Goal: Task Accomplishment & Management: Complete application form

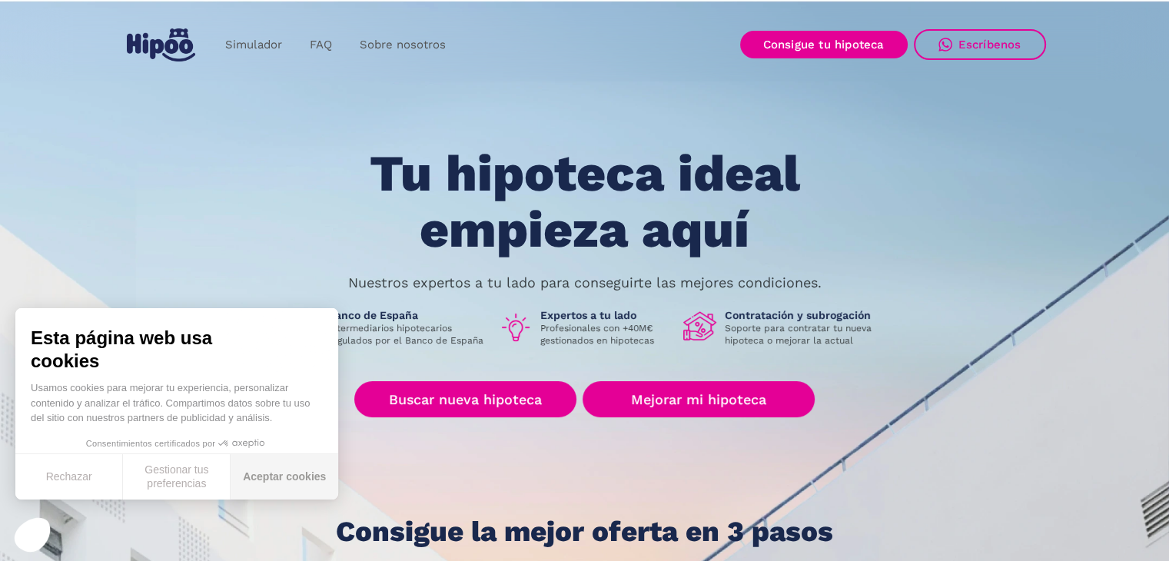
click at [289, 468] on button "Aceptar cookies" at bounding box center [285, 476] width 108 height 45
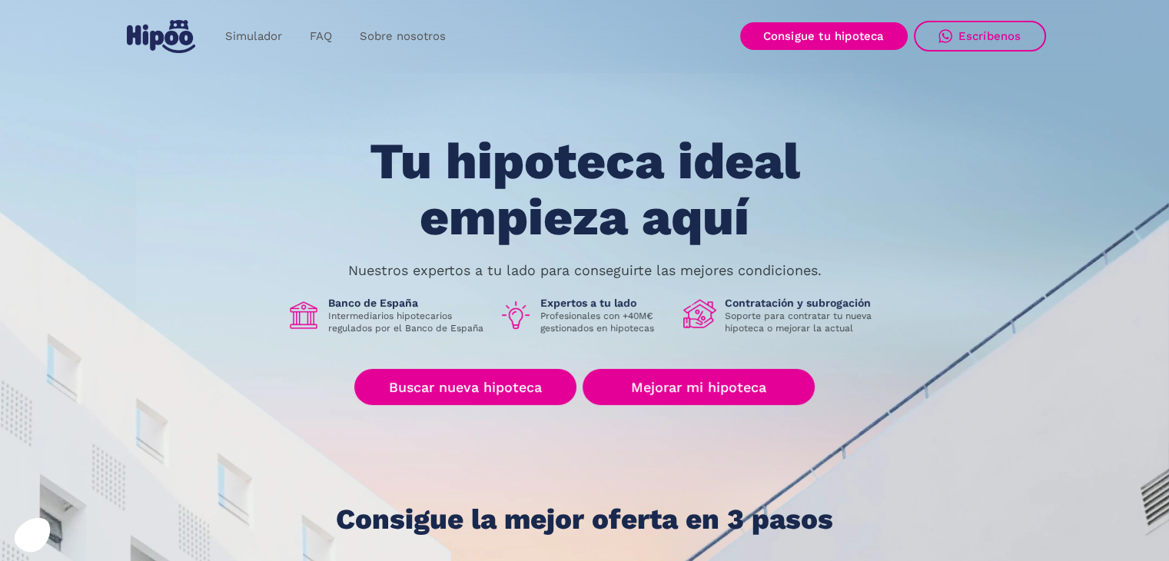
scroll to position [231, 0]
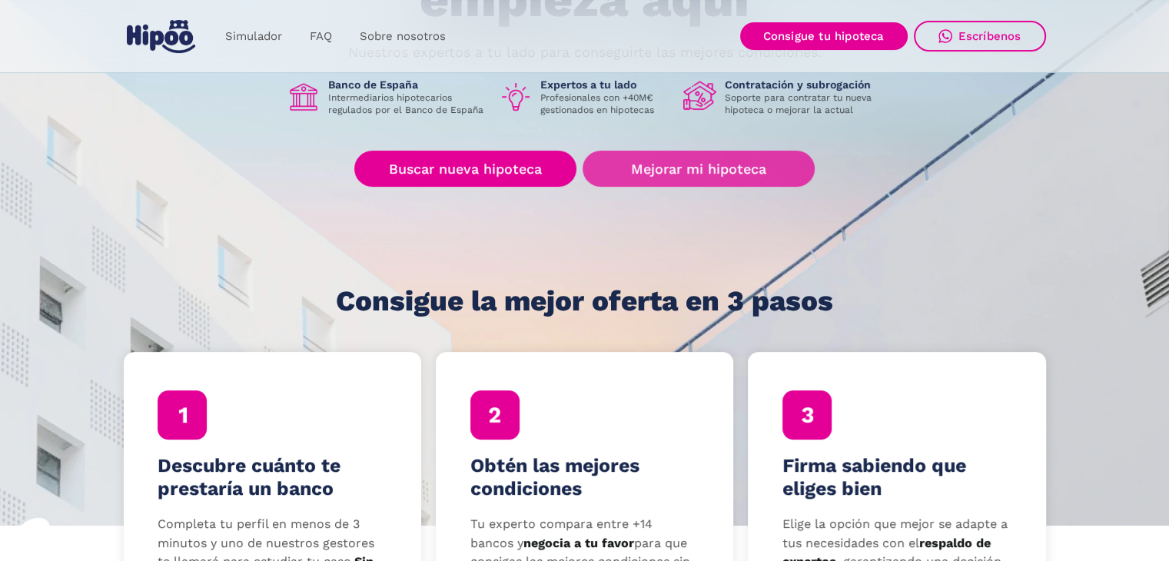
click at [645, 173] on link "Mejorar mi hipoteca" at bounding box center [697, 169] width 231 height 36
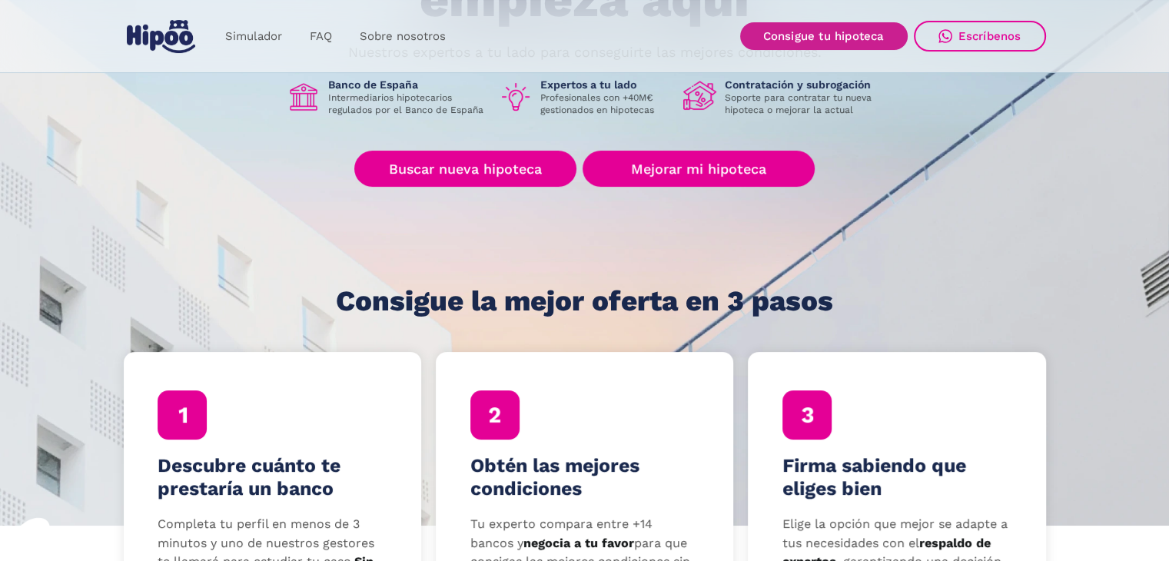
click at [847, 32] on link "Consigue tu hipoteca" at bounding box center [823, 36] width 167 height 28
